Goal: Find specific page/section: Find specific page/section

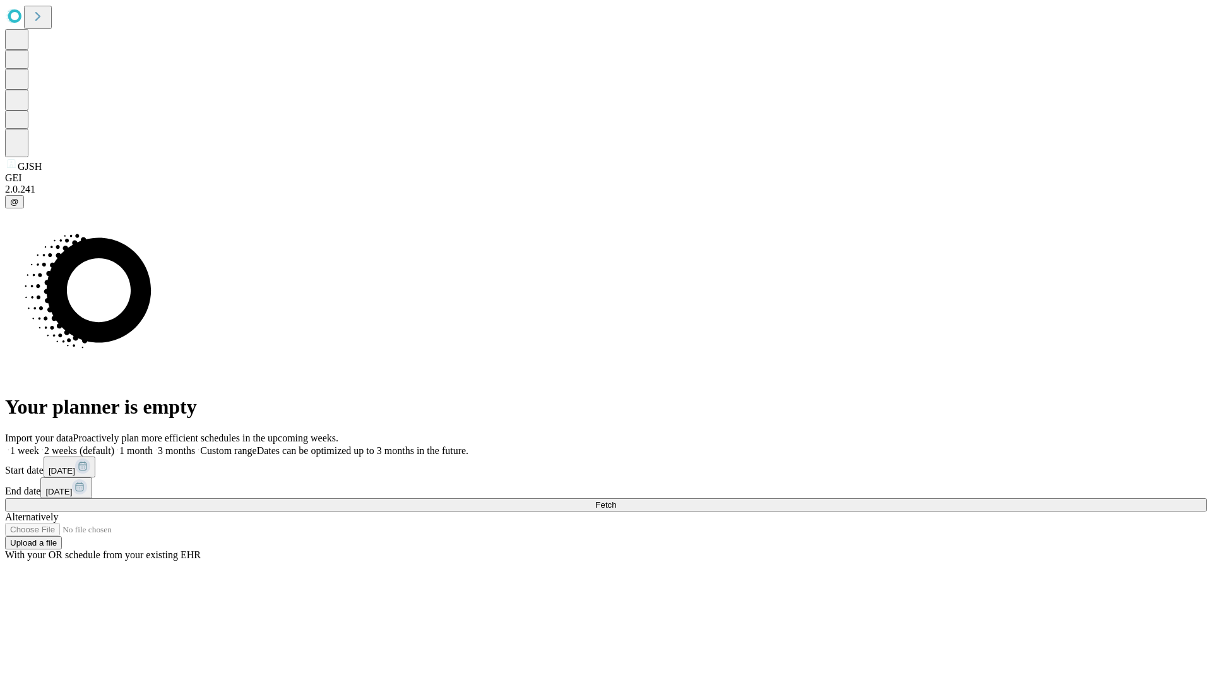
click at [616, 500] on span "Fetch" at bounding box center [605, 504] width 21 height 9
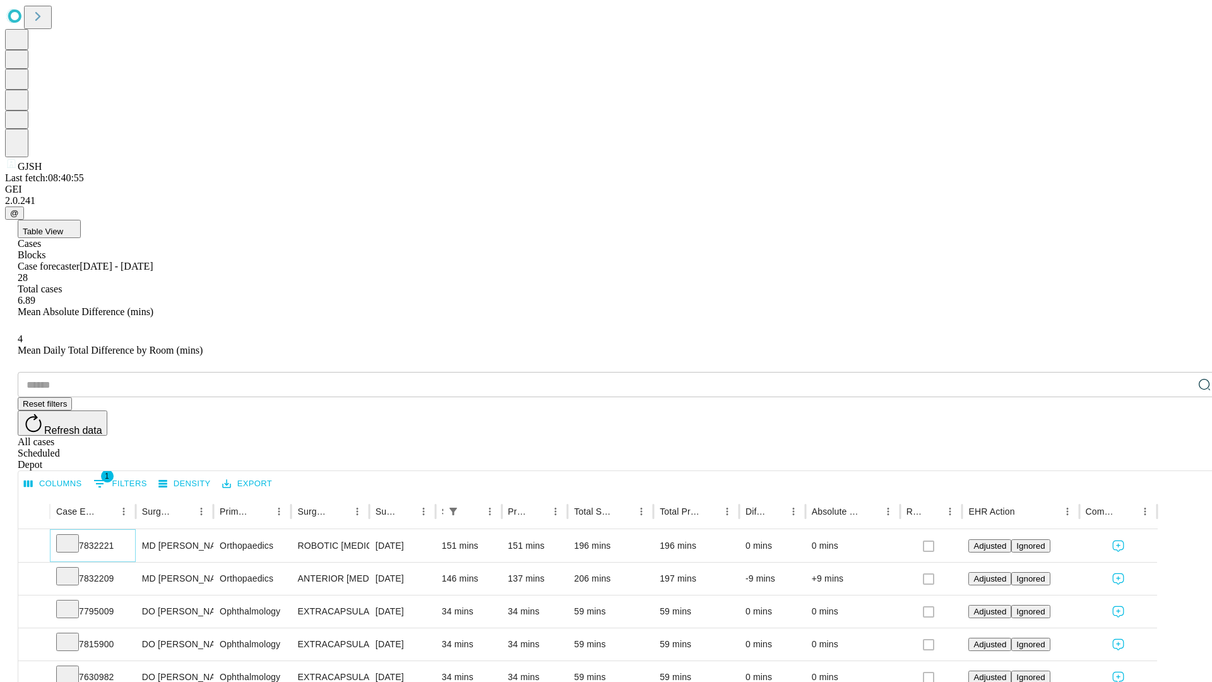
click at [74, 536] on icon at bounding box center [67, 542] width 13 height 13
